Goal: Task Accomplishment & Management: Manage account settings

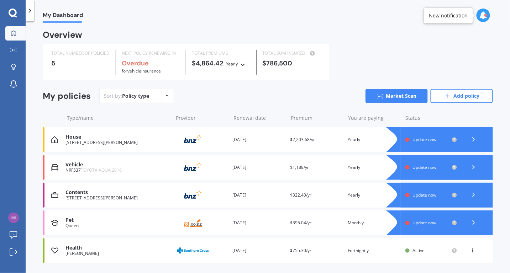
click at [152, 138] on div "House" at bounding box center [118, 137] width 104 height 6
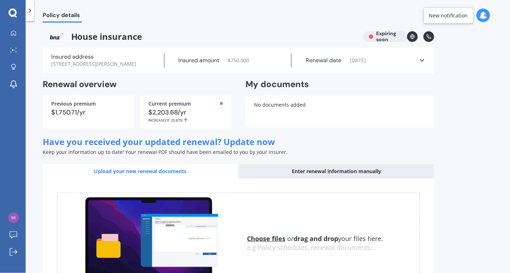
click at [342, 173] on div "Enter renewal information manually" at bounding box center [336, 171] width 195 height 14
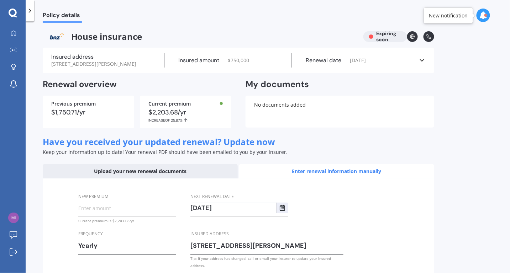
scroll to position [38, 0]
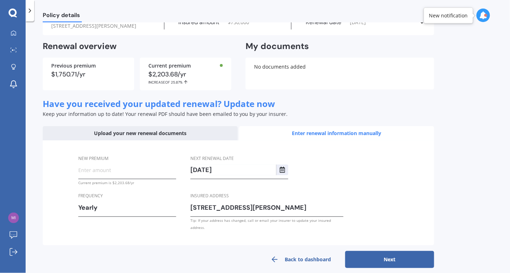
click at [388, 255] on button "Next" at bounding box center [389, 259] width 89 height 17
type input "$2,408.07"
click at [389, 255] on button "Next" at bounding box center [389, 259] width 89 height 17
select select "30"
select select "08"
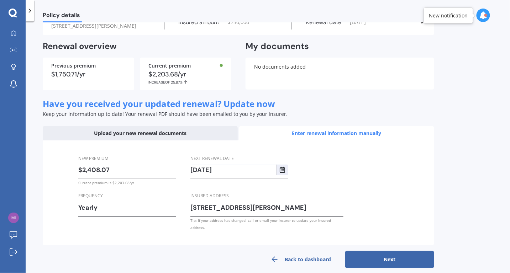
select select "2026"
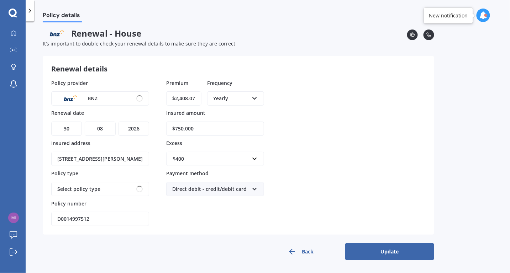
scroll to position [2, 0]
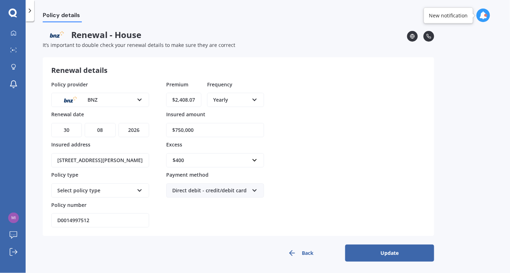
click at [87, 195] on div "Select policy type PremierCare Home" at bounding box center [100, 191] width 98 height 14
click at [87, 195] on div "PremierCare Home PremierCare Home" at bounding box center [100, 191] width 98 height 14
click at [136, 193] on div "Select policy type PremierCare Home" at bounding box center [100, 191] width 98 height 14
click at [136, 207] on div "PremierCare Home" at bounding box center [100, 204] width 96 height 13
click at [300, 250] on button "Back" at bounding box center [300, 253] width 89 height 17
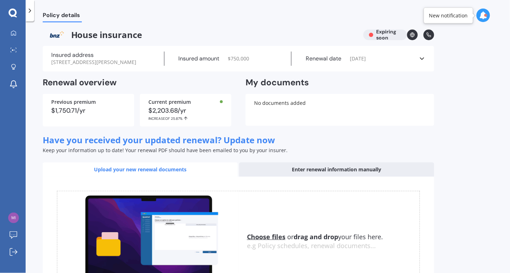
click at [251, 170] on div "Enter renewal information manually" at bounding box center [336, 170] width 195 height 14
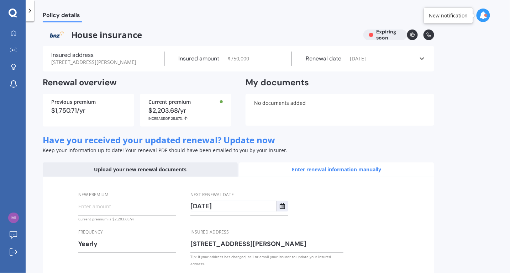
click at [111, 208] on input "New premium" at bounding box center [127, 206] width 98 height 11
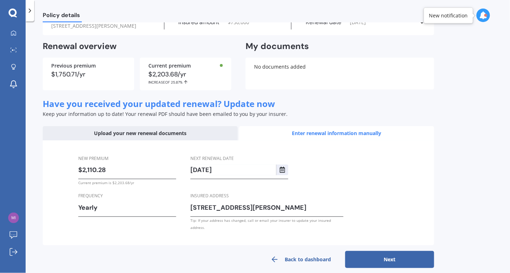
type input "$2,110.28"
click at [394, 260] on button "Next" at bounding box center [389, 259] width 89 height 17
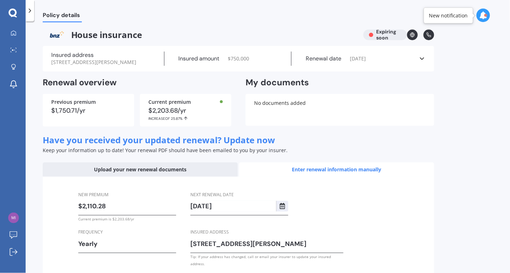
select select "30"
select select "08"
select select "2026"
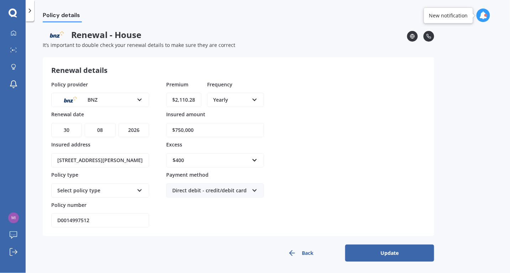
click at [198, 126] on input "$750,000" at bounding box center [215, 130] width 98 height 14
type input "$772,500"
click at [208, 154] on input "text" at bounding box center [212, 161] width 91 height 14
click at [213, 198] on div "$500" at bounding box center [215, 200] width 97 height 13
click at [101, 189] on div "Select policy type" at bounding box center [95, 191] width 77 height 8
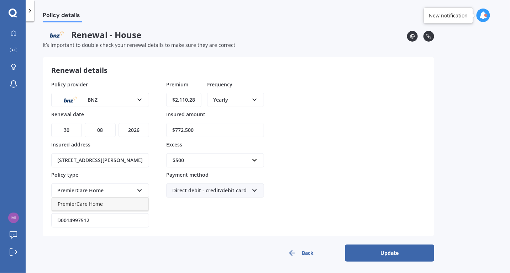
click at [104, 199] on div "PremierCare Home" at bounding box center [100, 204] width 96 height 13
click at [69, 218] on input "D0014997512" at bounding box center [100, 221] width 98 height 14
click at [379, 257] on button "Update" at bounding box center [389, 253] width 89 height 17
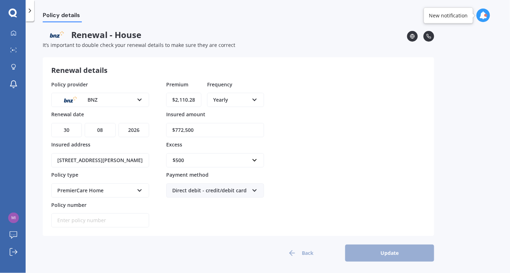
scroll to position [0, 0]
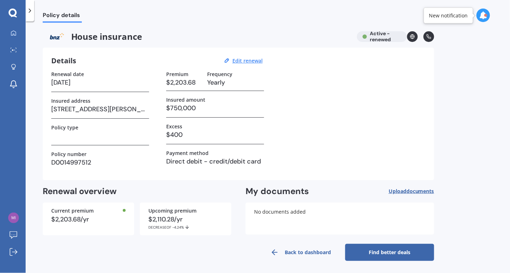
click at [379, 257] on link "Find better deals" at bounding box center [389, 252] width 89 height 17
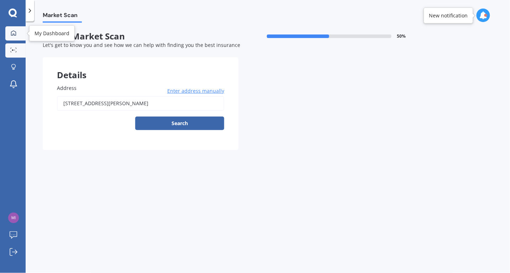
click at [10, 35] on div at bounding box center [13, 33] width 11 height 6
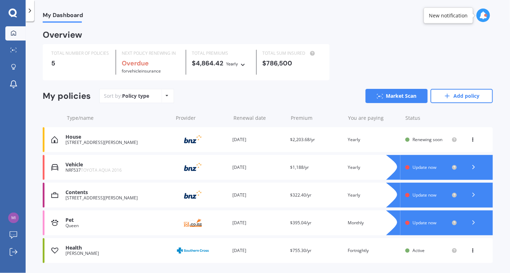
click at [420, 196] on span "Update now" at bounding box center [425, 195] width 24 height 6
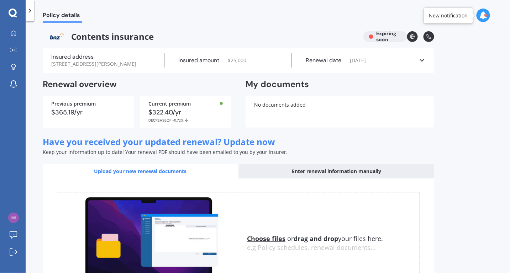
click at [276, 168] on div "Enter renewal information manually" at bounding box center [336, 171] width 195 height 14
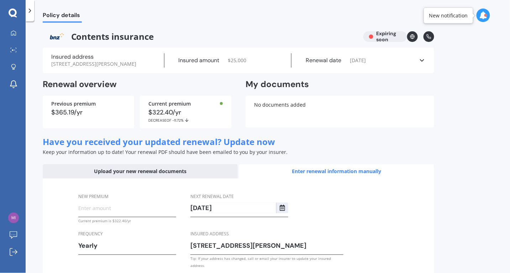
click at [117, 209] on input "New premium" at bounding box center [127, 208] width 98 height 11
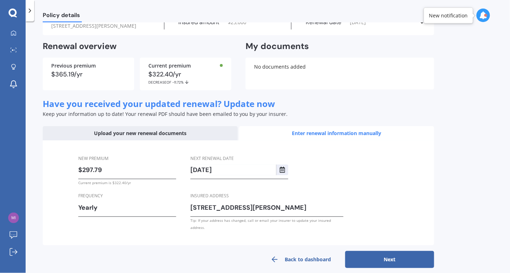
type input "$297.79"
click at [418, 251] on button "Next" at bounding box center [389, 259] width 89 height 17
select select "30"
select select "08"
select select "2026"
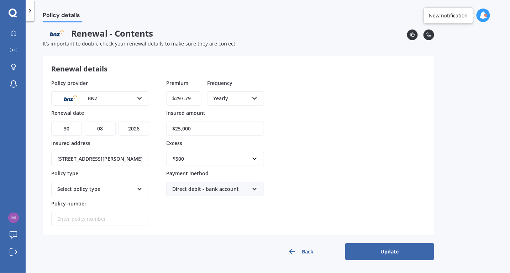
scroll to position [2, 0]
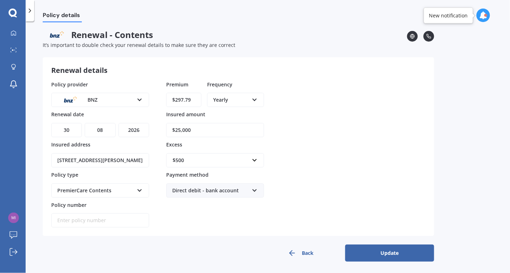
click at [192, 128] on input "$25,000" at bounding box center [215, 130] width 98 height 14
type input "$25,251"
click at [365, 247] on button "Update" at bounding box center [389, 253] width 89 height 17
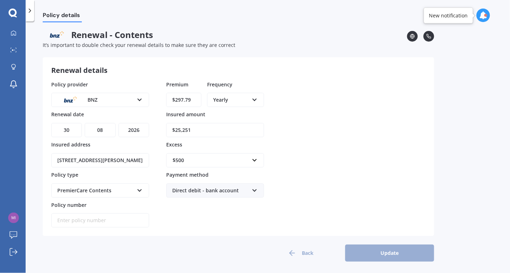
scroll to position [0, 0]
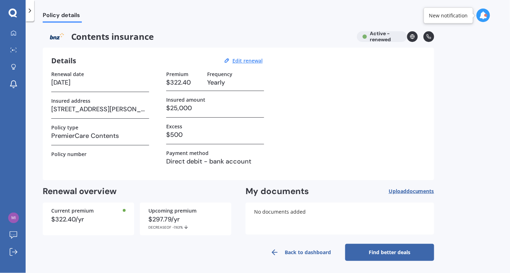
click at [287, 250] on link "Back to dashboard" at bounding box center [300, 252] width 89 height 17
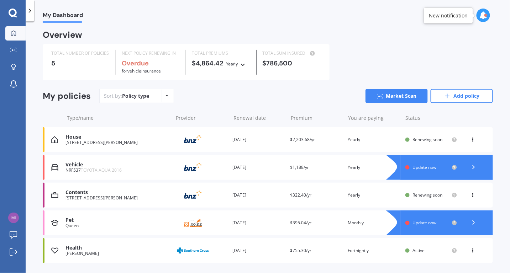
click at [430, 220] on div at bounding box center [446, 223] width 93 height 25
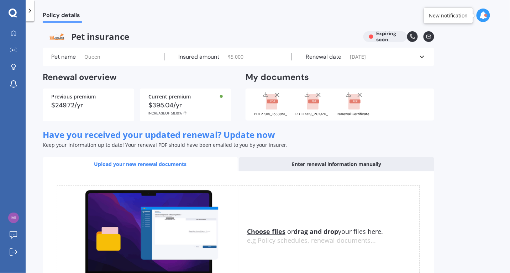
click at [299, 167] on div "Enter renewal information manually" at bounding box center [336, 164] width 195 height 14
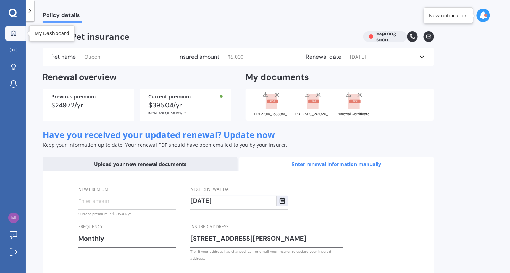
click at [13, 36] on div at bounding box center [13, 33] width 11 height 6
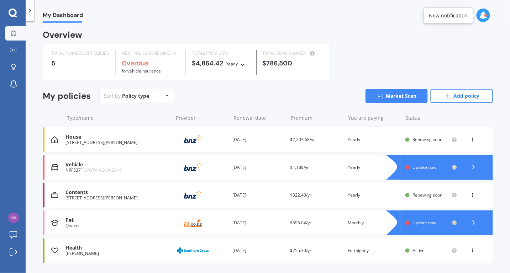
click at [413, 169] on span "Update now" at bounding box center [425, 167] width 24 height 6
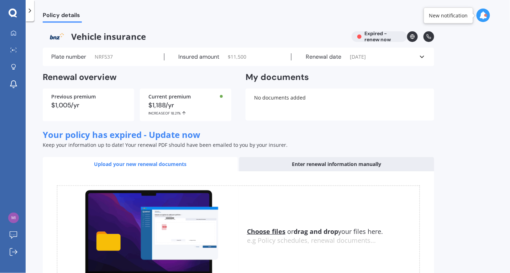
click at [319, 162] on div "Enter renewal information manually" at bounding box center [336, 164] width 195 height 14
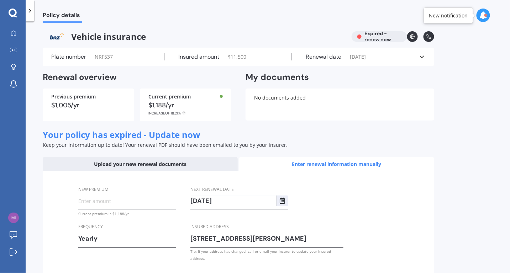
click at [113, 199] on input "New premium" at bounding box center [127, 201] width 98 height 11
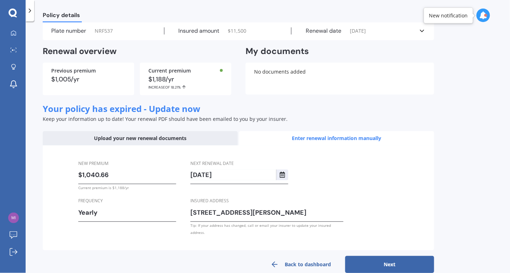
scroll to position [31, 0]
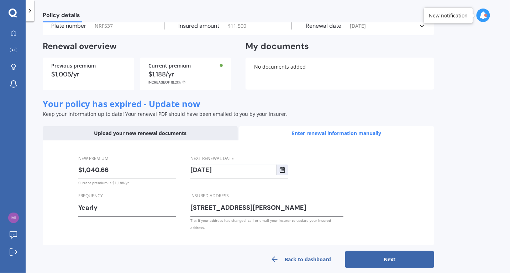
type input "$1,040.66"
click at [365, 251] on button "Next" at bounding box center [389, 259] width 89 height 17
select select "09"
select select "08"
select select "2026"
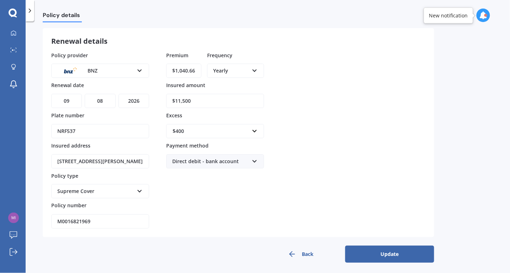
click at [183, 100] on input "$11,500" at bounding box center [215, 101] width 98 height 14
type input "$11,800"
click at [190, 132] on div "$400" at bounding box center [211, 131] width 77 height 8
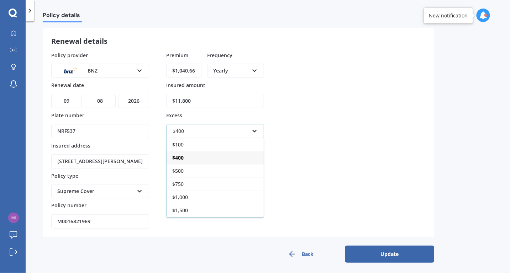
click at [192, 157] on div "$400" at bounding box center [215, 157] width 97 height 13
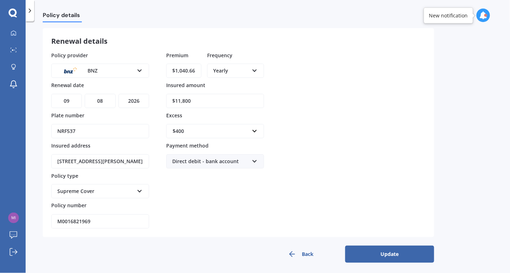
click at [377, 255] on button "Update" at bounding box center [389, 254] width 89 height 17
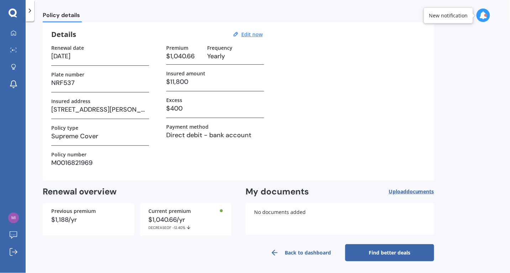
scroll to position [0, 0]
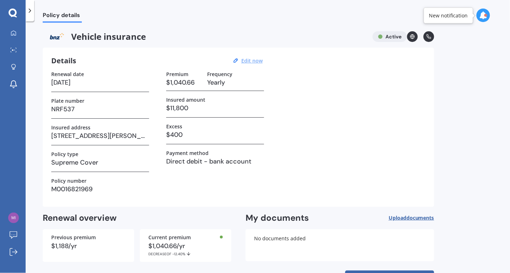
click at [258, 59] on u "Edit now" at bounding box center [251, 60] width 21 height 7
select select "09"
select select "08"
select select "2026"
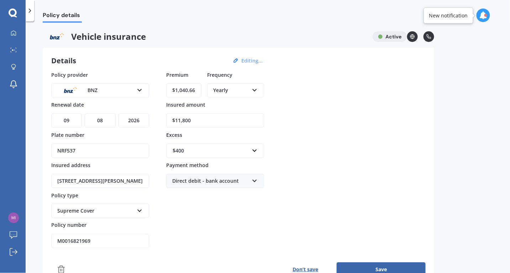
click at [69, 240] on input "M0016821969" at bounding box center [100, 241] width 98 height 14
click at [133, 215] on div "Supreme Cover Third Party Third Party, Fire & Theft Supreme Cover" at bounding box center [100, 211] width 98 height 14
click at [202, 224] on div "Premium $1,040.66 Frequency Yearly Yearly Six-Monthly Quarterly Monthly Fortnig…" at bounding box center [215, 160] width 98 height 178
click at [368, 264] on button "Save" at bounding box center [381, 270] width 89 height 14
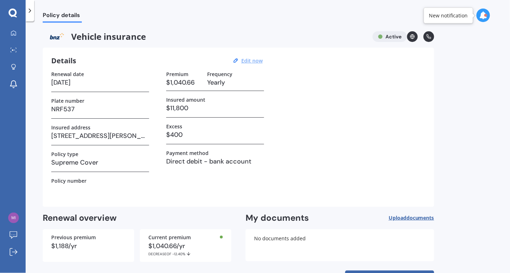
scroll to position [26, 0]
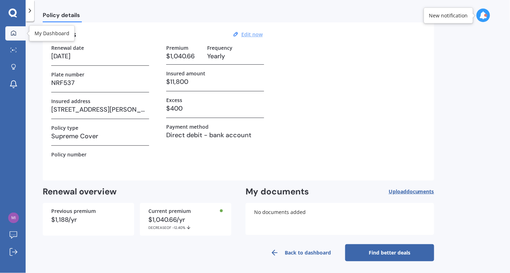
click at [7, 31] on link "My Dashboard" at bounding box center [15, 33] width 20 height 14
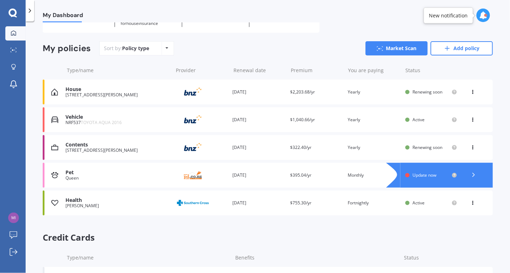
scroll to position [82, 0]
